Goal: Use online tool/utility: Utilize a website feature to perform a specific function

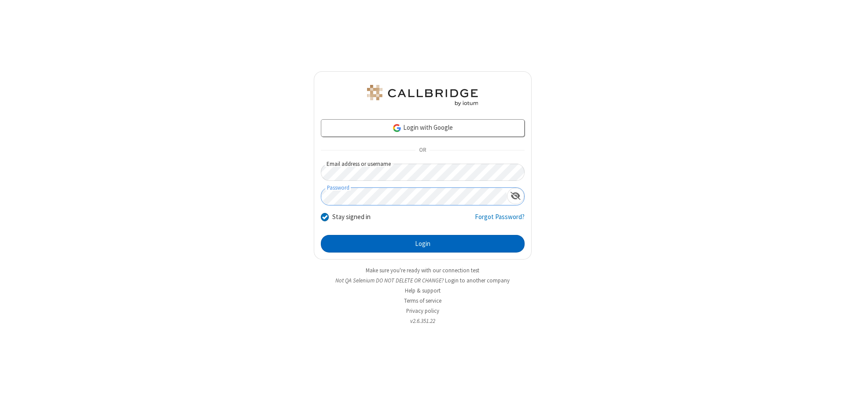
click at [422, 244] on button "Login" at bounding box center [423, 244] width 204 height 18
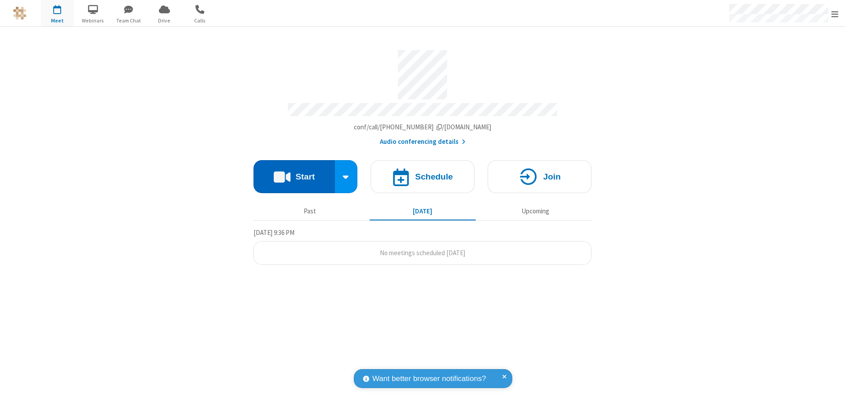
click at [294, 173] on button "Start" at bounding box center [293, 176] width 81 height 33
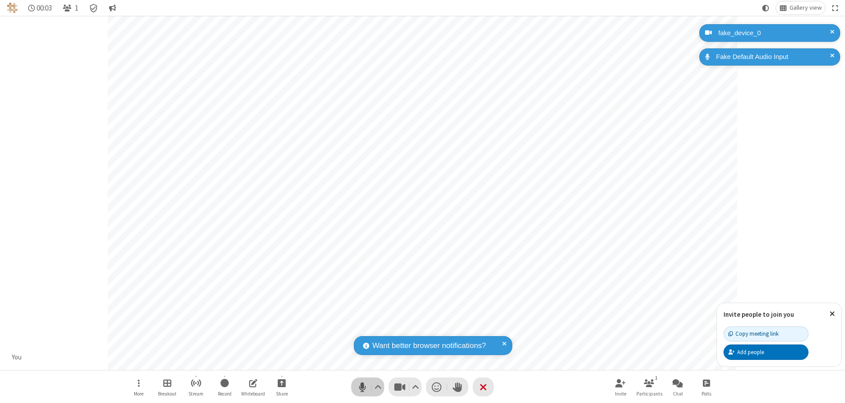
click at [362, 387] on span "Mute (⌘+Shift+A)" at bounding box center [362, 387] width 13 height 13
click at [362, 387] on span "Unmute (⌘+Shift+A)" at bounding box center [362, 387] width 13 height 13
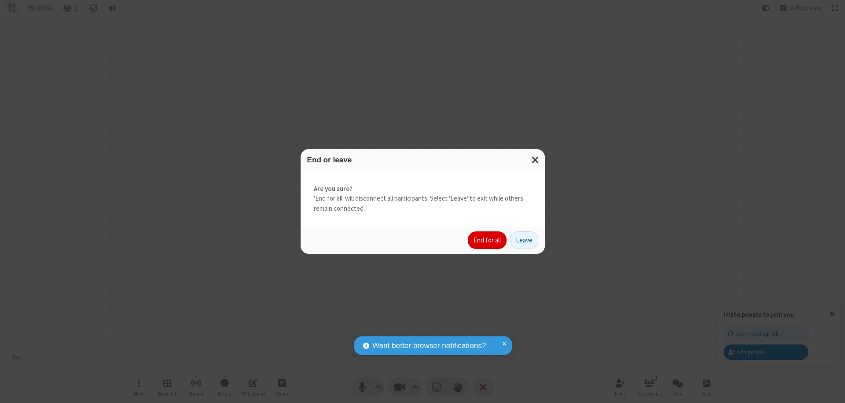
click at [488, 240] on button "End for all" at bounding box center [487, 240] width 39 height 18
